Goal: Task Accomplishment & Management: Complete application form

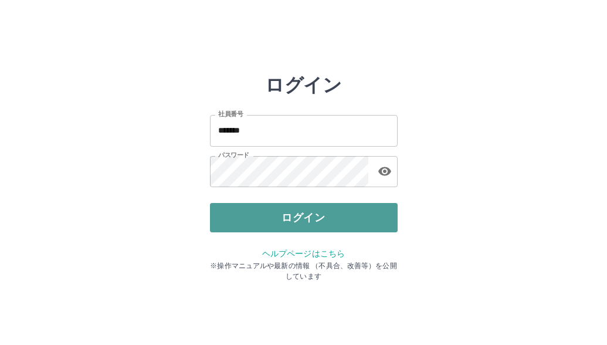
click at [304, 216] on button "ログイン" at bounding box center [304, 217] width 188 height 29
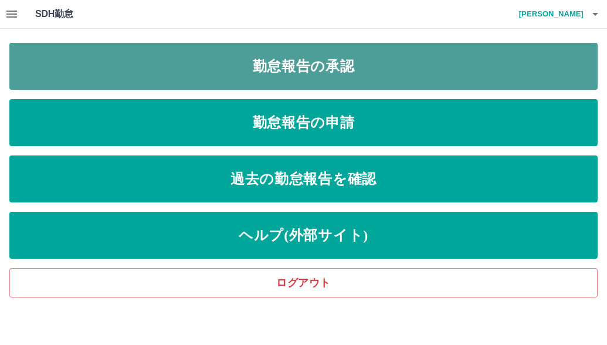
click at [303, 65] on link "勤怠報告の承認" at bounding box center [303, 66] width 589 height 47
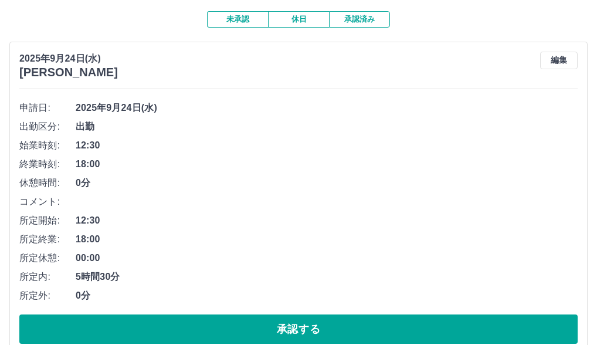
scroll to position [117, 0]
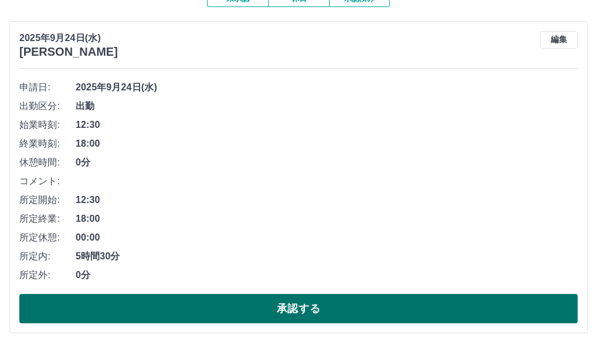
click at [207, 308] on button "承認する" at bounding box center [298, 308] width 559 height 29
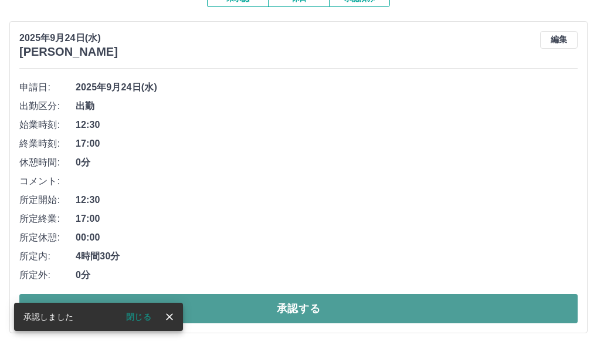
click at [219, 299] on button "承認する" at bounding box center [298, 308] width 559 height 29
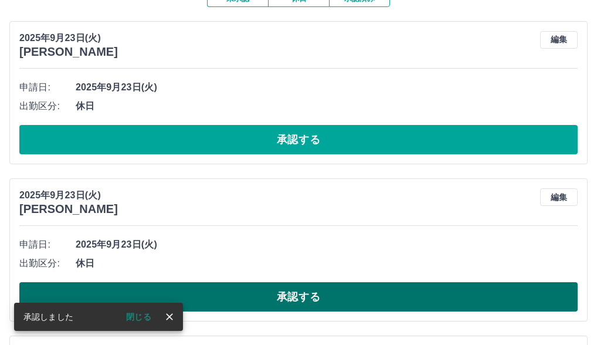
click at [228, 289] on button "承認する" at bounding box center [298, 296] width 559 height 29
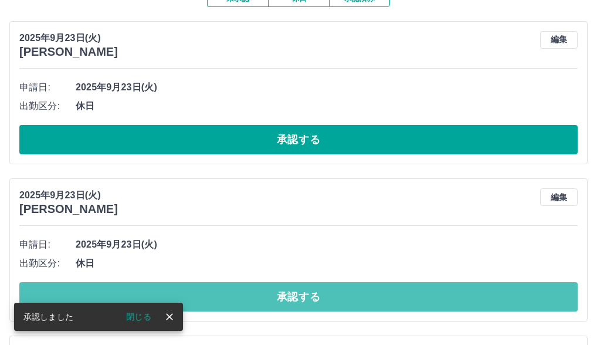
click at [228, 289] on button "承認する" at bounding box center [298, 296] width 559 height 29
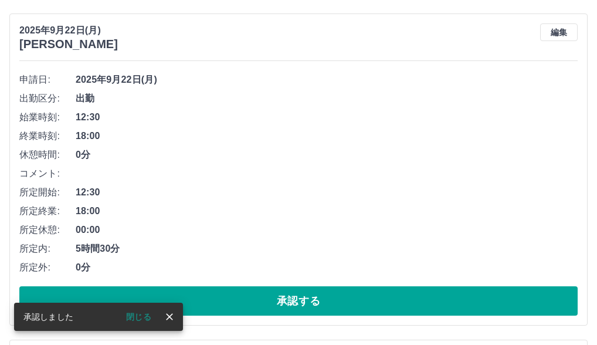
scroll to position [293, 0]
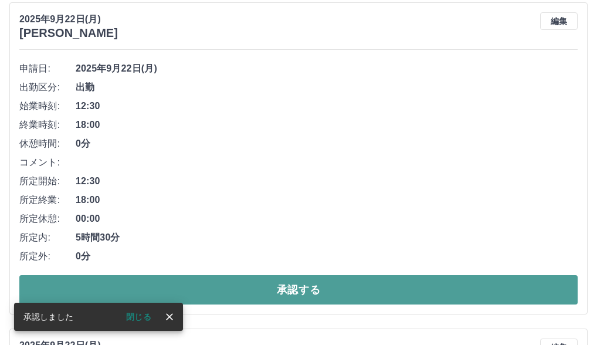
click at [255, 289] on button "承認する" at bounding box center [298, 289] width 559 height 29
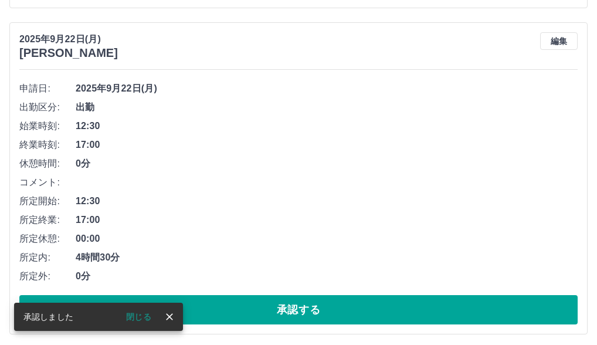
scroll to position [352, 0]
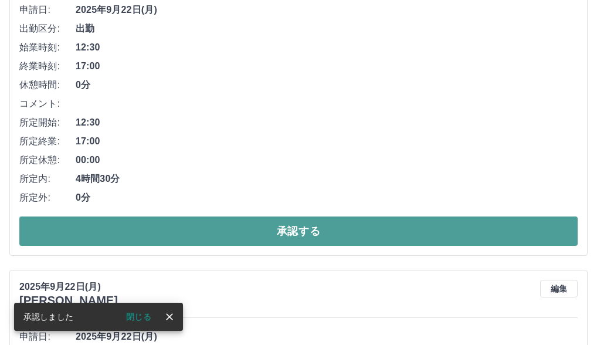
click at [243, 231] on button "承認する" at bounding box center [298, 231] width 559 height 29
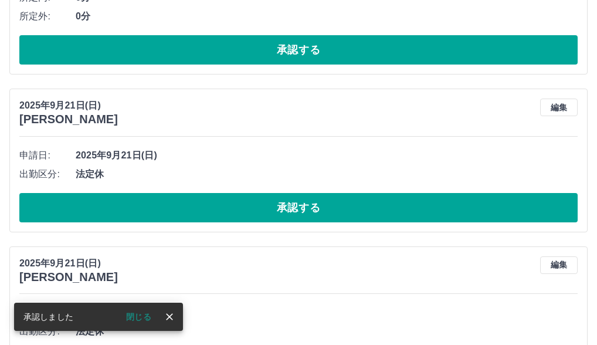
scroll to position [495, 0]
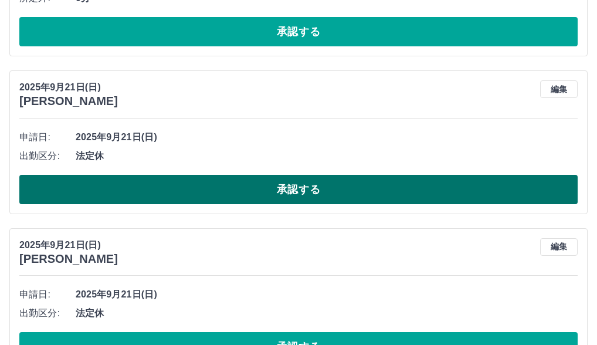
click at [251, 188] on button "承認する" at bounding box center [298, 189] width 559 height 29
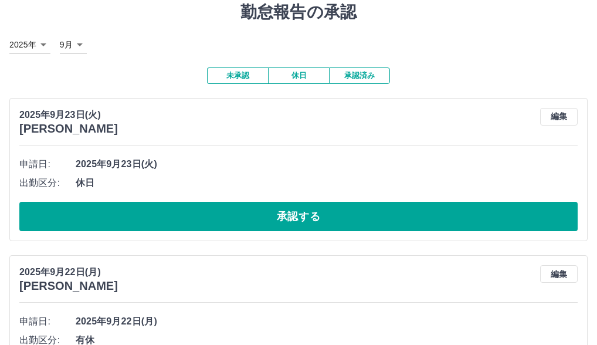
scroll to position [0, 0]
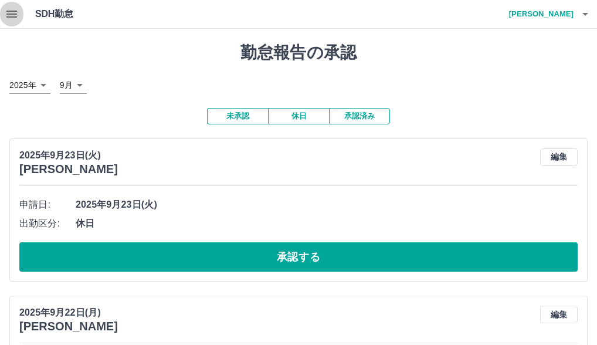
click at [19, 12] on button "button" at bounding box center [11, 14] width 23 height 28
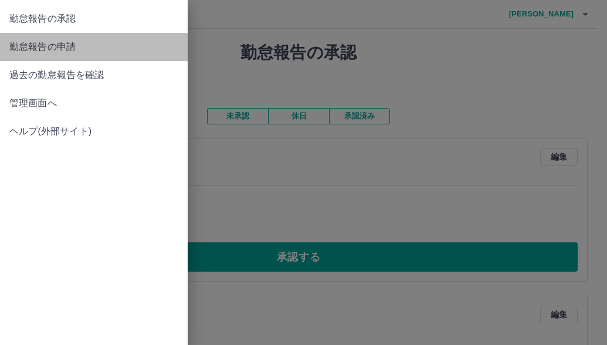
click at [46, 45] on span "勤怠報告の申請" at bounding box center [93, 47] width 169 height 14
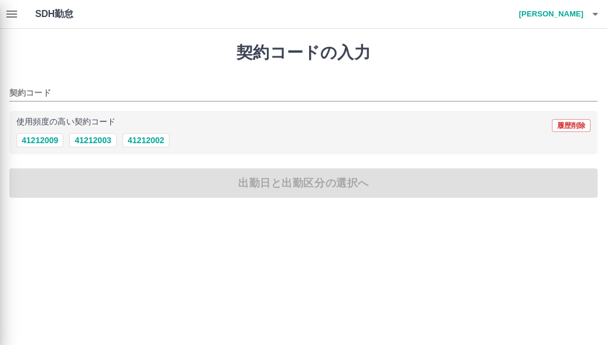
click at [90, 138] on div at bounding box center [303, 172] width 607 height 345
click at [98, 138] on div at bounding box center [303, 172] width 607 height 345
click at [82, 83] on div at bounding box center [303, 172] width 607 height 345
click at [80, 88] on div at bounding box center [303, 172] width 607 height 345
click at [102, 143] on div at bounding box center [303, 172] width 607 height 345
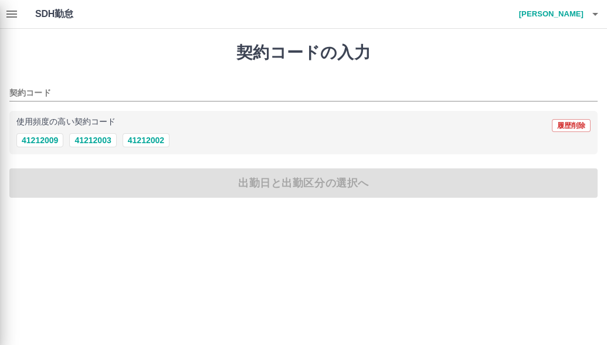
click at [596, 13] on div at bounding box center [303, 172] width 607 height 345
click at [597, 14] on div at bounding box center [303, 172] width 607 height 345
click at [80, 142] on div at bounding box center [303, 172] width 607 height 345
click at [87, 184] on div at bounding box center [303, 172] width 607 height 345
click at [10, 12] on div at bounding box center [303, 172] width 607 height 345
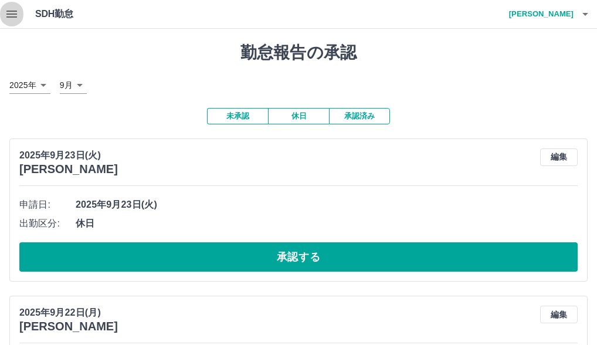
click at [11, 15] on icon "button" at bounding box center [12, 14] width 14 height 14
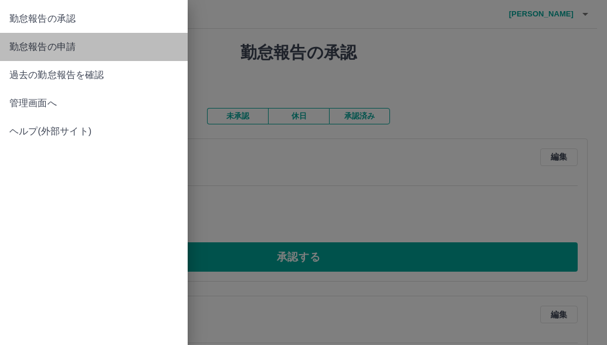
click at [27, 45] on span "勤怠報告の申請" at bounding box center [93, 47] width 169 height 14
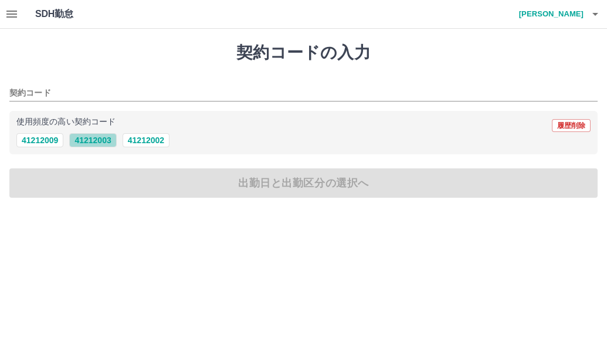
click at [94, 143] on button "41212003" at bounding box center [92, 140] width 47 height 14
type input "********"
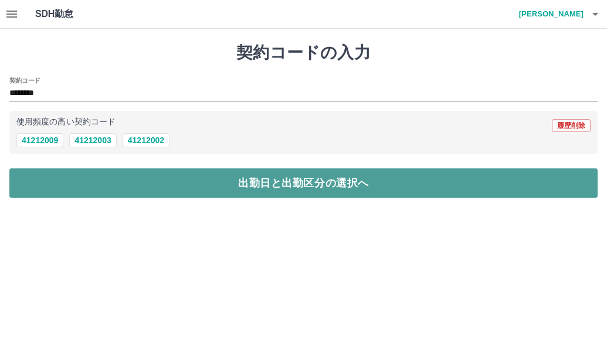
click at [106, 187] on button "出勤日と出勤区分の選択へ" at bounding box center [303, 182] width 589 height 29
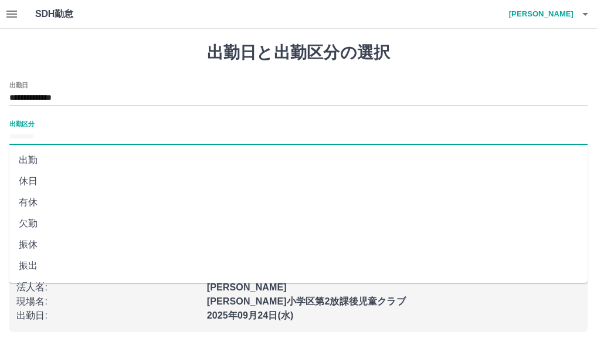
click at [87, 131] on input "出勤区分" at bounding box center [298, 137] width 579 height 15
click at [79, 158] on li "出勤" at bounding box center [298, 160] width 579 height 21
type input "**"
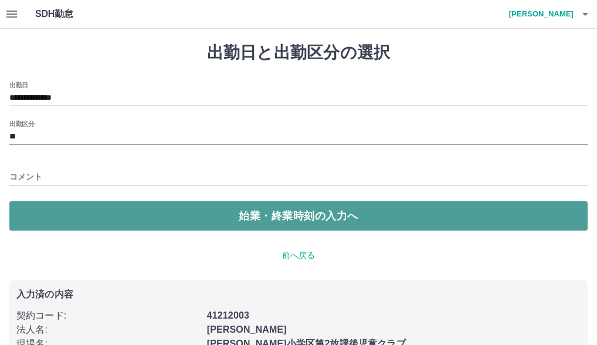
click at [101, 211] on button "始業・終業時刻の入力へ" at bounding box center [298, 215] width 579 height 29
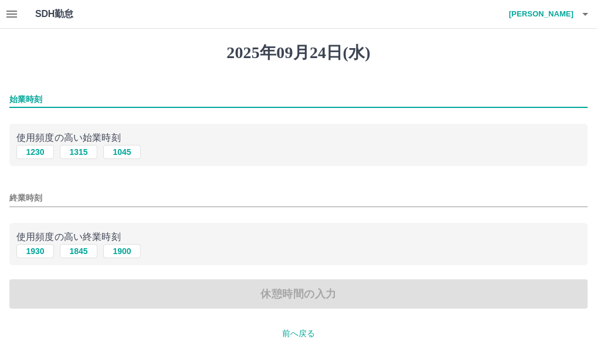
click at [35, 93] on input "始業時刻" at bounding box center [298, 99] width 579 height 17
type input "****"
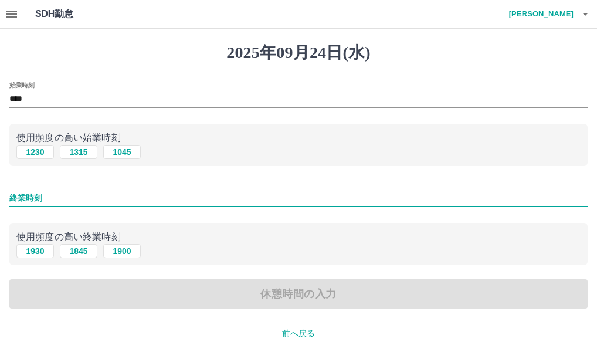
click at [48, 197] on input "終業時刻" at bounding box center [298, 198] width 579 height 17
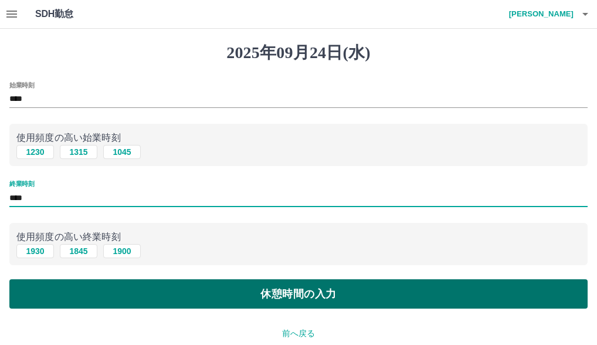
type input "****"
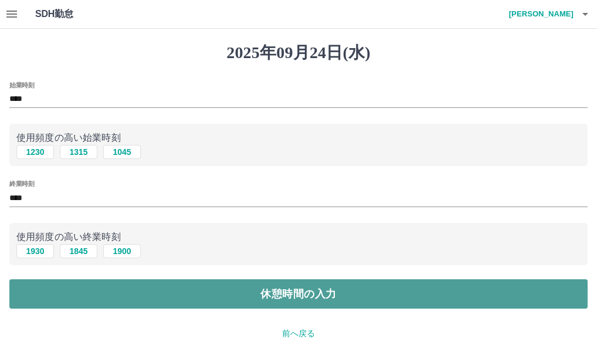
click at [65, 298] on button "休憩時間の入力" at bounding box center [298, 293] width 579 height 29
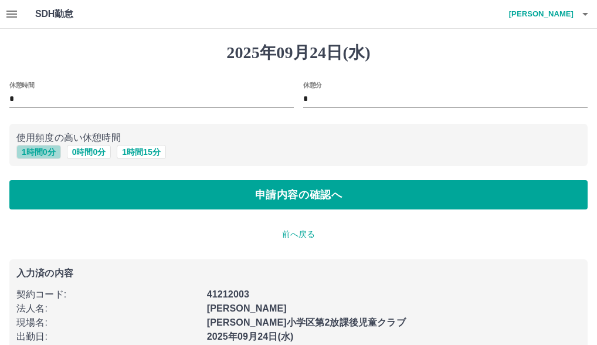
click at [25, 154] on button "1 時間 0 分" at bounding box center [38, 152] width 45 height 14
type input "*"
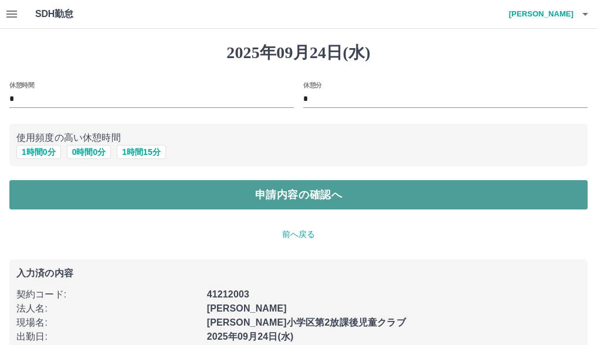
click at [43, 195] on button "申請内容の確認へ" at bounding box center [298, 194] width 579 height 29
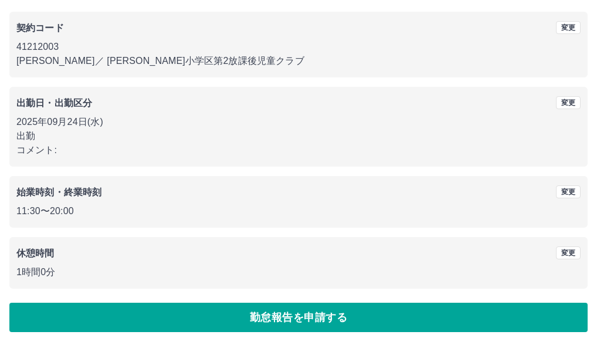
scroll to position [94, 0]
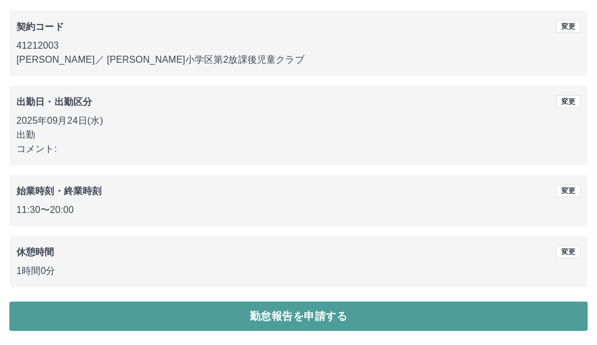
click at [168, 308] on button "勤怠報告を申請する" at bounding box center [298, 316] width 579 height 29
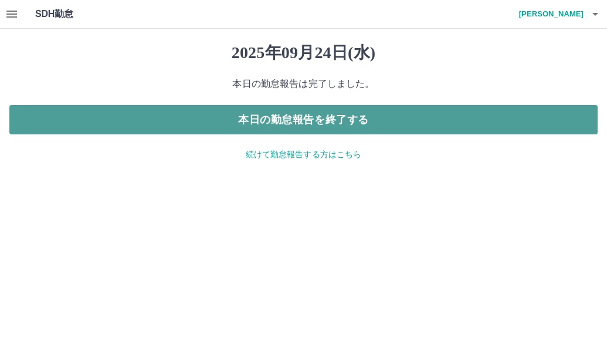
click at [383, 117] on button "本日の勤怠報告を終了する" at bounding box center [303, 119] width 589 height 29
